Goal: Transaction & Acquisition: Purchase product/service

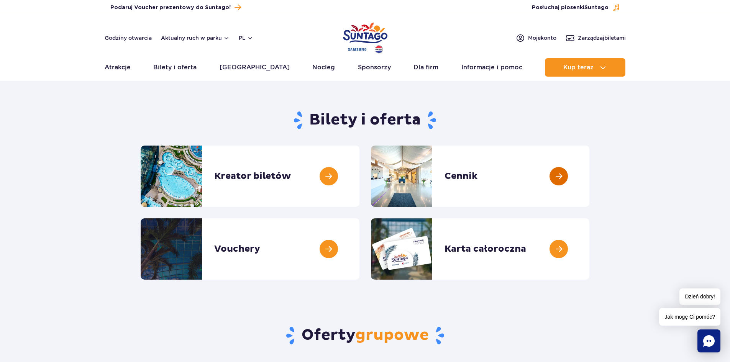
click at [589, 174] on link at bounding box center [589, 176] width 0 height 61
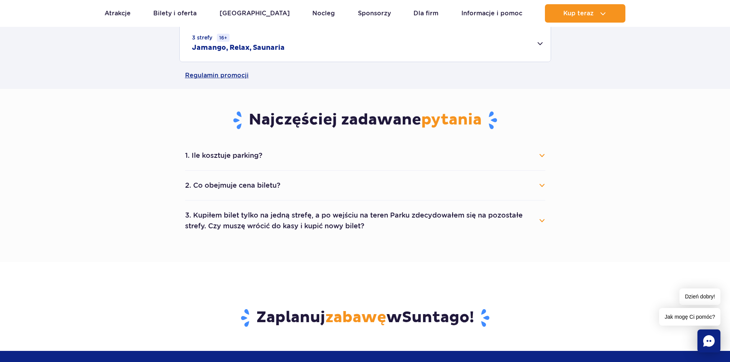
scroll to position [345, 0]
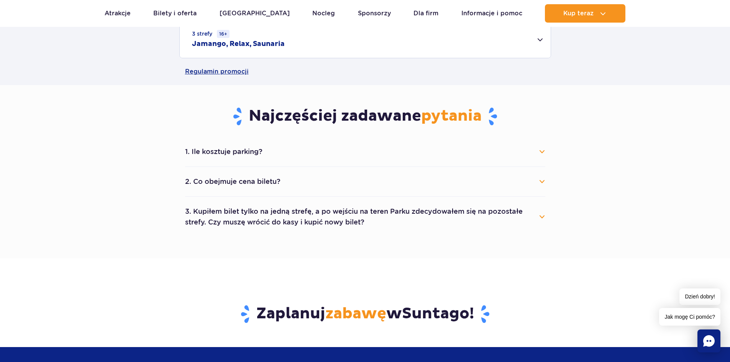
click at [543, 180] on button "2. Co obejmuje cena biletu?" at bounding box center [365, 181] width 360 height 17
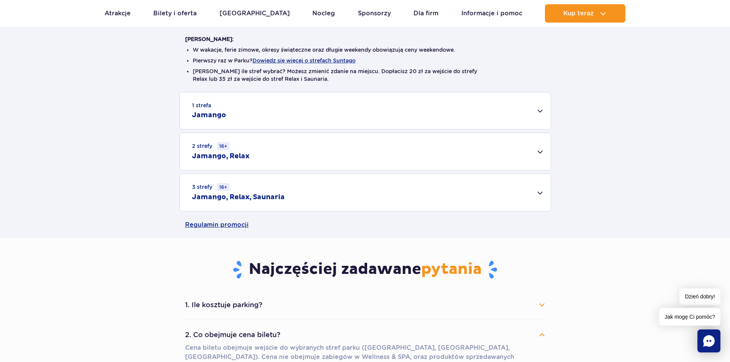
scroll to position [421, 0]
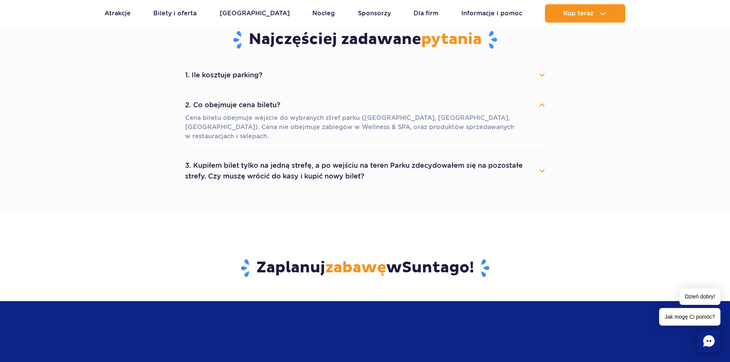
click at [375, 264] on span "zabawę" at bounding box center [355, 267] width 61 height 19
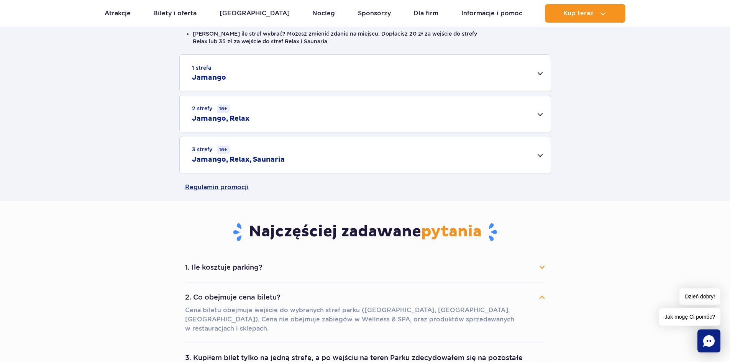
scroll to position [38, 0]
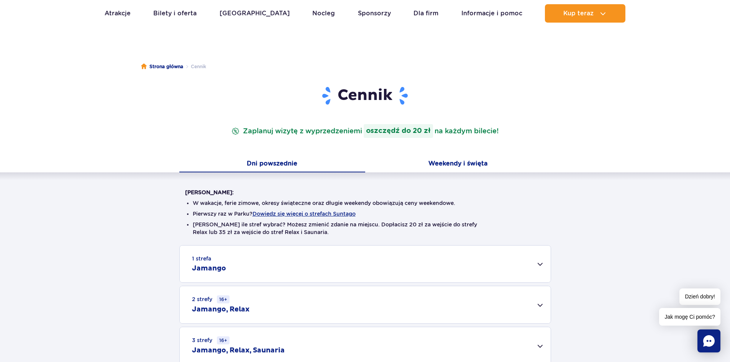
click at [471, 161] on button "Weekendy i święta" at bounding box center [458, 164] width 186 height 16
click at [540, 305] on div "2 strefy 16+ Jamango, Relax" at bounding box center [365, 304] width 371 height 37
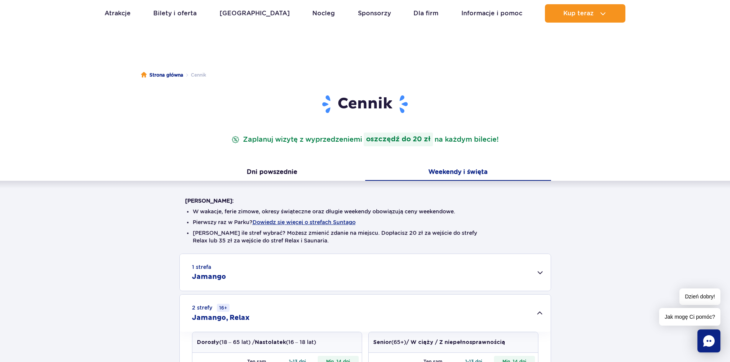
scroll to position [0, 0]
